Goal: Transaction & Acquisition: Purchase product/service

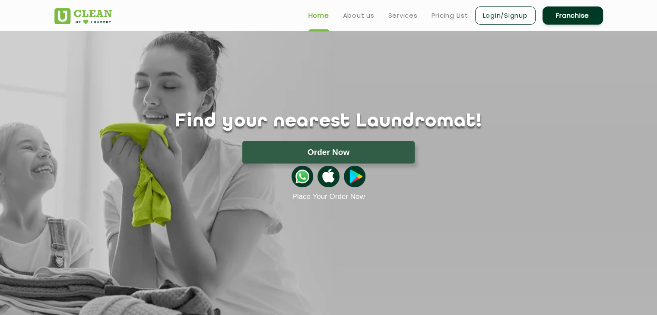
click at [497, 75] on div "Find your nearest Laundromat! Please select the location Order Now Place Your O…" at bounding box center [328, 116] width 561 height 170
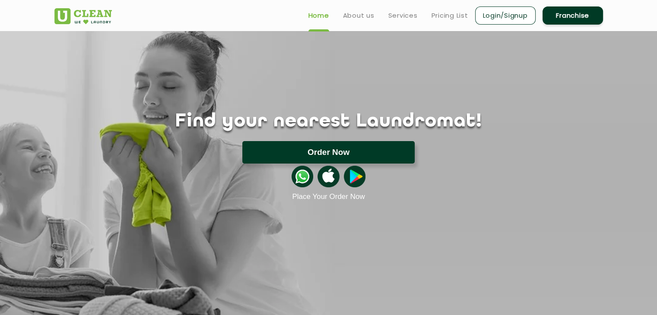
click at [354, 158] on button "Order Now" at bounding box center [328, 152] width 172 height 22
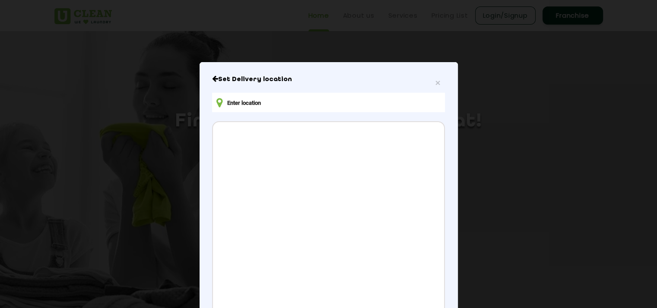
click at [237, 96] on input "text" at bounding box center [328, 102] width 232 height 19
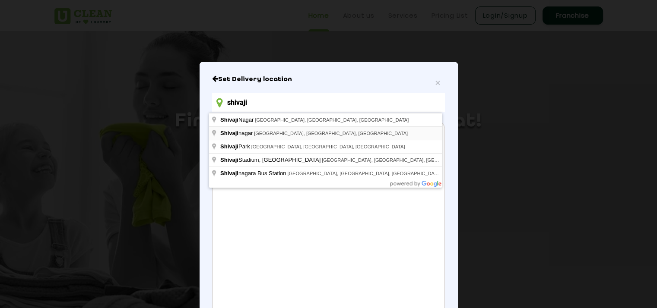
type input "shivaji"
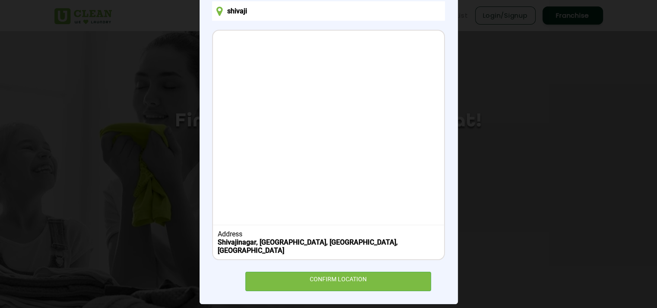
scroll to position [92, 0]
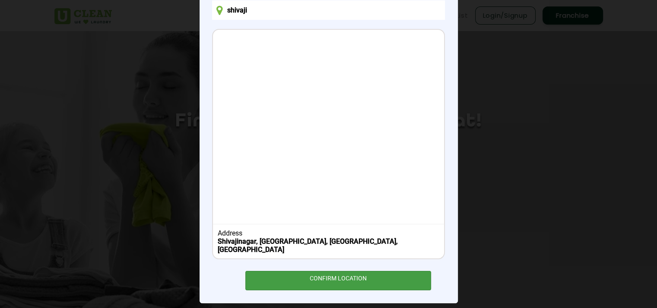
click at [323, 277] on div "CONFIRM LOCATION" at bounding box center [338, 280] width 186 height 19
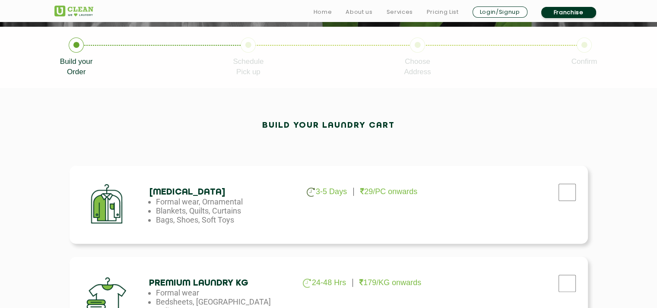
scroll to position [216, 0]
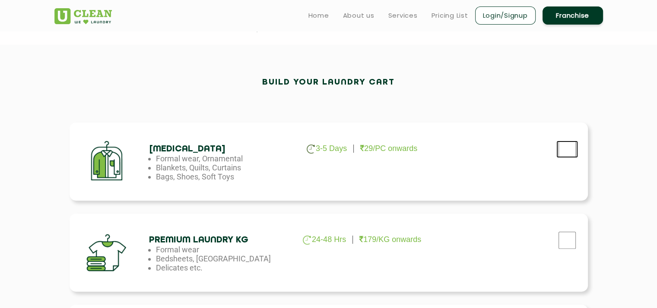
click at [563, 150] on input "checkbox" at bounding box center [567, 149] width 22 height 17
click at [560, 151] on input "checkbox" at bounding box center [567, 149] width 22 height 17
checkbox input "false"
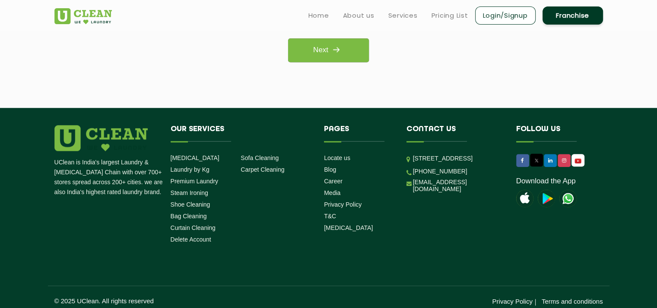
scroll to position [561, 0]
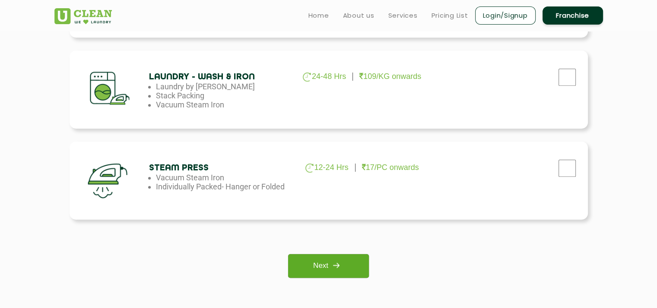
click at [351, 274] on link "Next" at bounding box center [328, 266] width 81 height 24
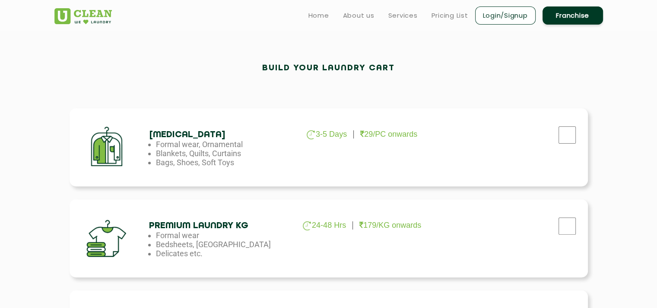
scroll to position [216, 0]
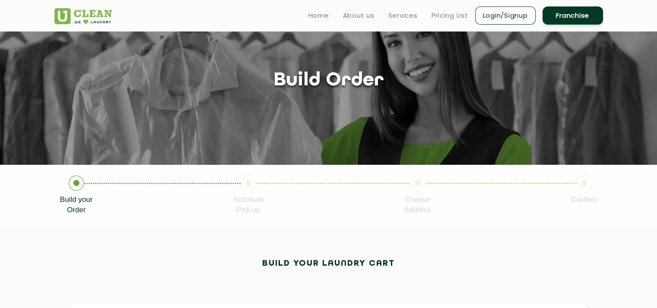
scroll to position [0, 0]
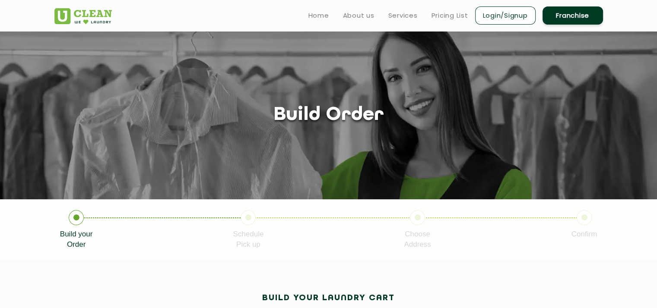
click at [493, 116] on div "Build order" at bounding box center [328, 115] width 561 height 22
